Goal: Information Seeking & Learning: Learn about a topic

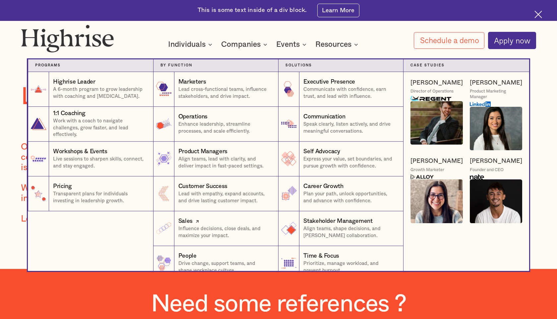
click at [202, 226] on p "Influence decisions, close deals, and maximize your impact." at bounding box center [224, 232] width 93 height 14
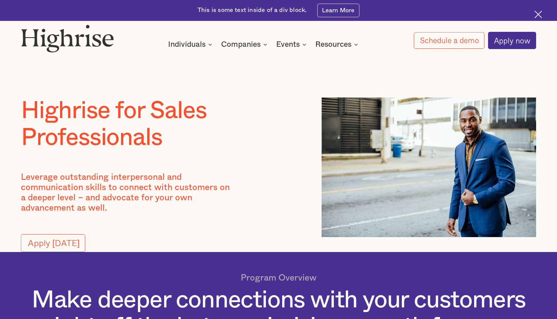
click at [217, 214] on div at bounding box center [162, 223] width 283 height 21
click at [99, 39] on img at bounding box center [67, 39] width 93 height 28
click at [538, 14] on img at bounding box center [538, 15] width 8 height 8
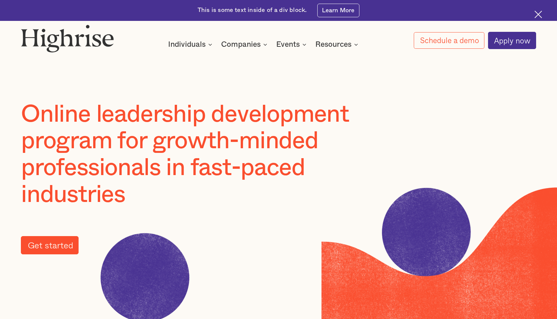
click at [64, 246] on link "Get started" at bounding box center [50, 245] width 58 height 18
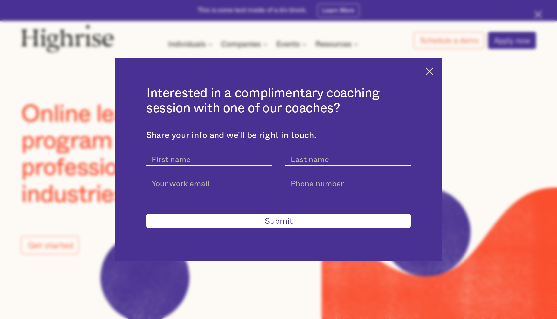
click at [432, 69] on img at bounding box center [430, 71] width 8 height 8
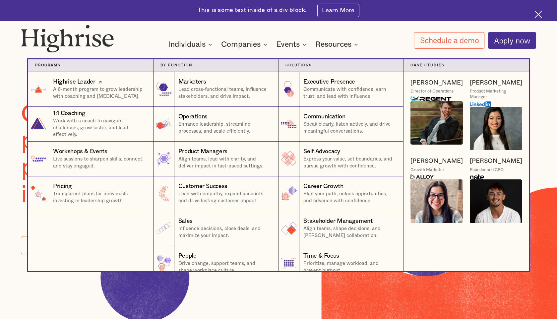
click at [118, 89] on p "A 6-month program to grow leadership with coaching and [MEDICAL_DATA]." at bounding box center [99, 93] width 93 height 14
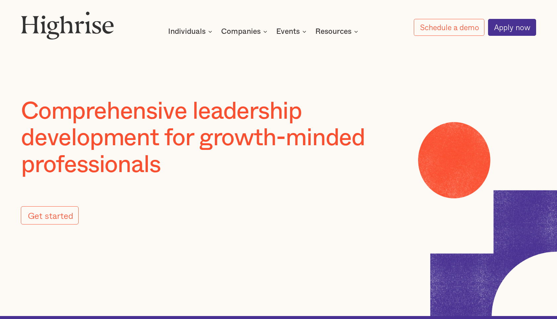
scroll to position [4, 0]
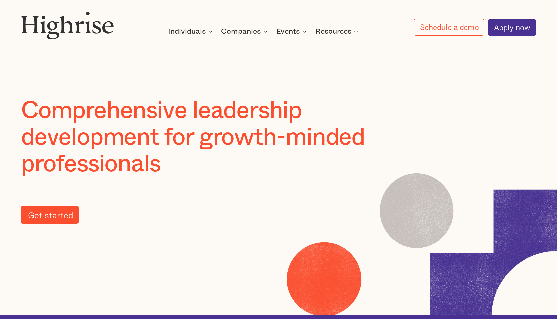
click at [50, 214] on link "Get started" at bounding box center [50, 215] width 58 height 18
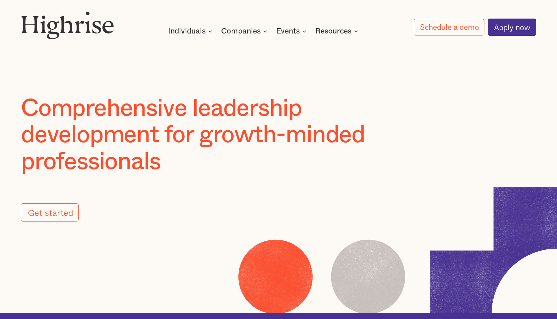
scroll to position [8, 0]
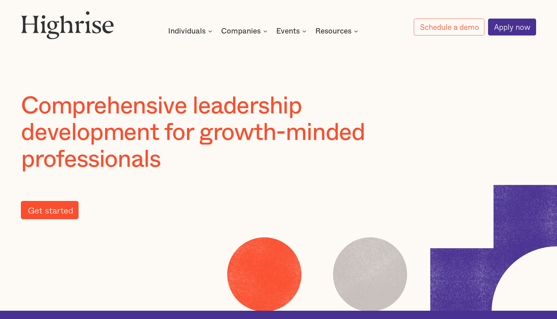
click at [60, 213] on link "Get started" at bounding box center [50, 210] width 58 height 18
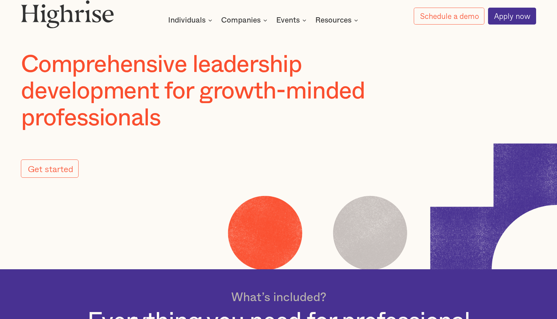
scroll to position [0, 0]
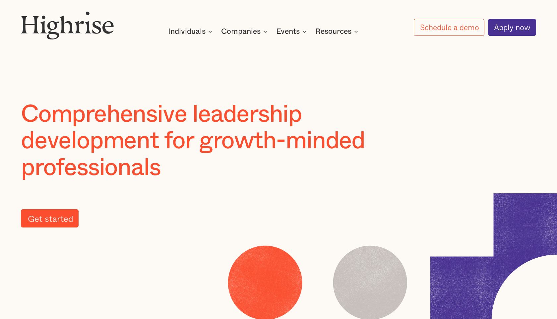
click at [56, 219] on link "Get started" at bounding box center [50, 218] width 58 height 18
